Goal: Ask a question: Seek information or help from site administrators or community

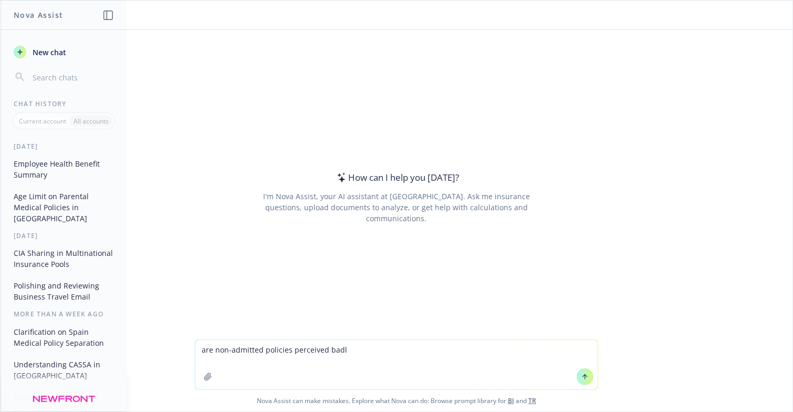
type textarea "are non-admitted policies perceived badly"
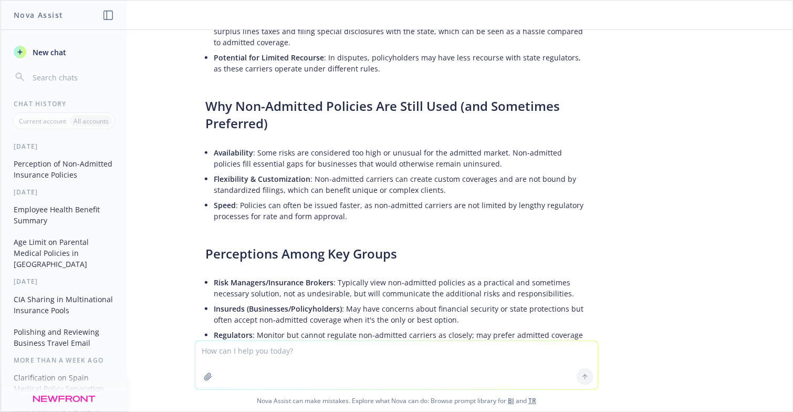
scroll to position [263, 0]
